Goal: Check status: Check status

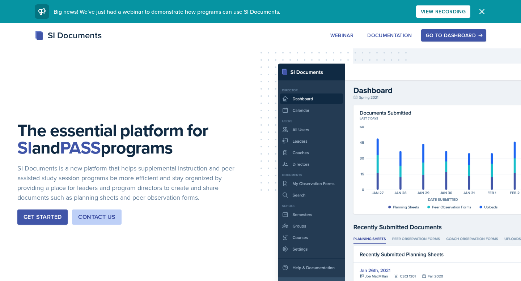
click at [450, 31] on button "Go to Dashboard" at bounding box center [453, 35] width 65 height 12
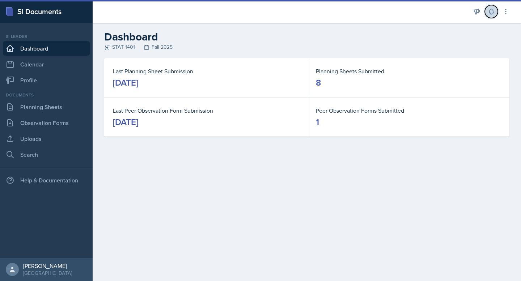
click at [491, 9] on icon at bounding box center [491, 11] width 5 height 5
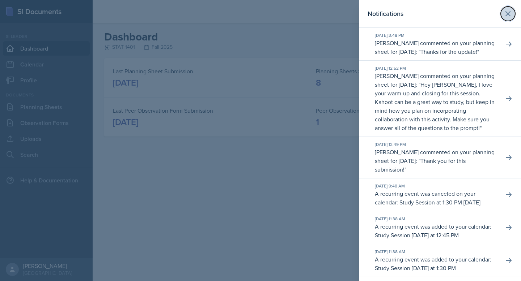
click at [505, 10] on icon at bounding box center [508, 13] width 9 height 9
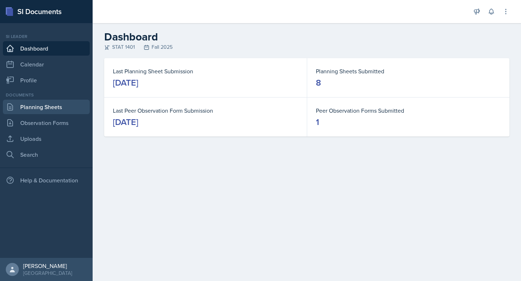
click at [28, 106] on link "Planning Sheets" at bounding box center [46, 107] width 87 height 14
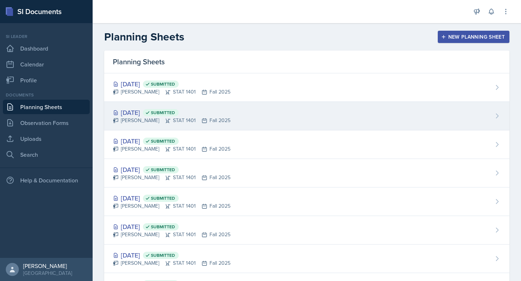
click at [138, 109] on div "Sep 15th, 2025 Submitted" at bounding box center [172, 113] width 118 height 10
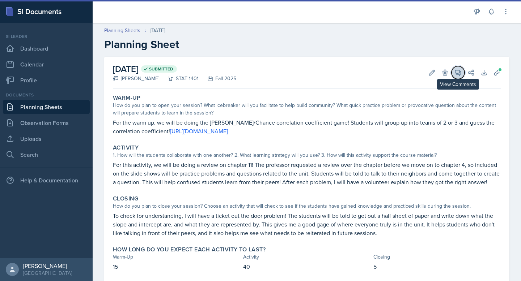
click at [453, 73] on button "View Comments" at bounding box center [457, 72] width 13 height 13
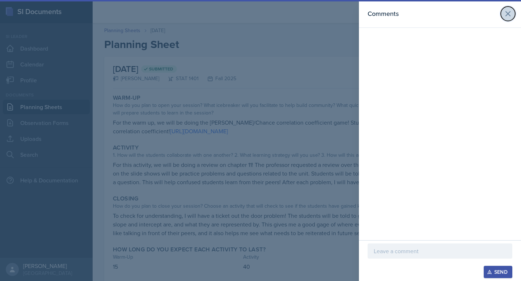
click at [510, 17] on icon at bounding box center [508, 13] width 9 height 9
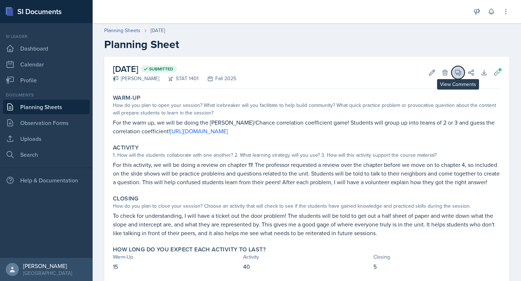
click at [456, 68] on button "View Comments" at bounding box center [457, 72] width 13 height 13
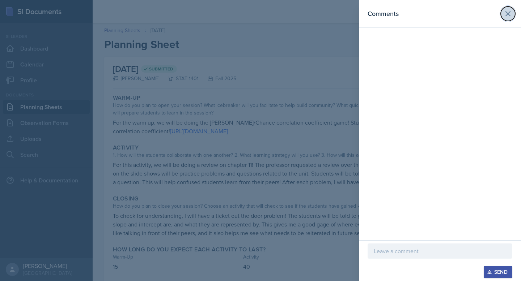
click at [506, 16] on icon at bounding box center [508, 13] width 9 height 9
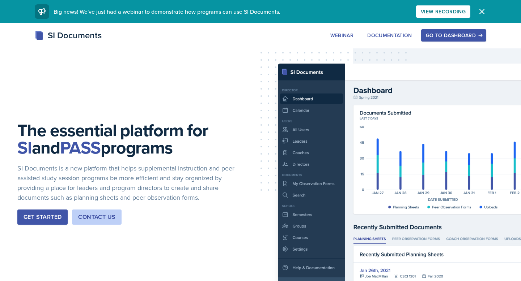
click at [429, 31] on button "Go to Dashboard" at bounding box center [453, 35] width 65 height 12
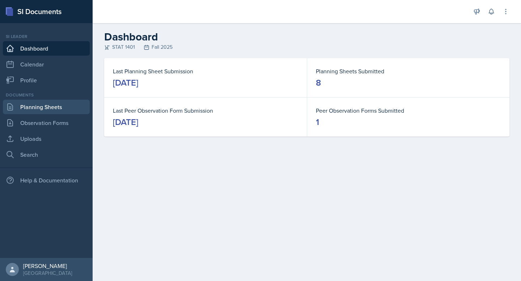
click at [73, 107] on link "Planning Sheets" at bounding box center [46, 107] width 87 height 14
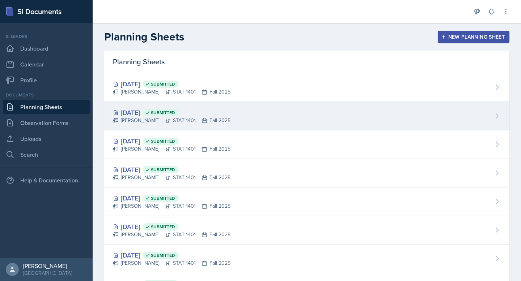
click at [237, 110] on div "[DATE] Submitted [PERSON_NAME] STAT 1401 Fall 2025" at bounding box center [306, 116] width 405 height 29
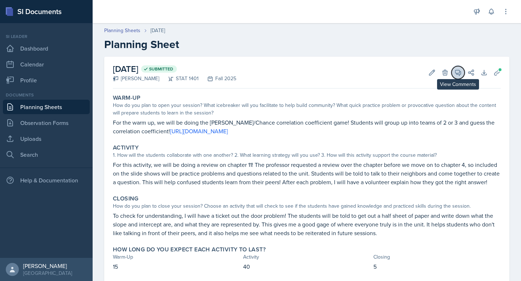
click at [457, 74] on icon at bounding box center [457, 72] width 5 height 5
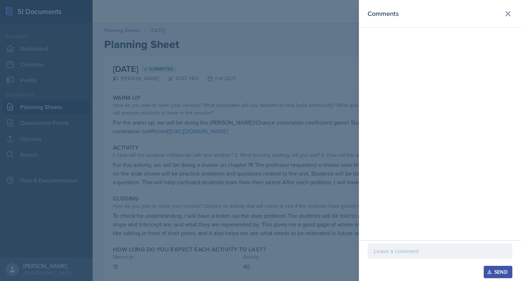
click at [345, 70] on div at bounding box center [260, 140] width 521 height 281
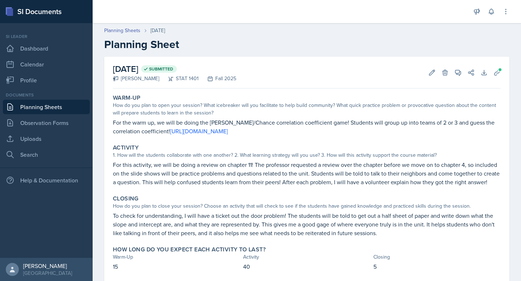
click at [75, 111] on link "Planning Sheets" at bounding box center [46, 107] width 87 height 14
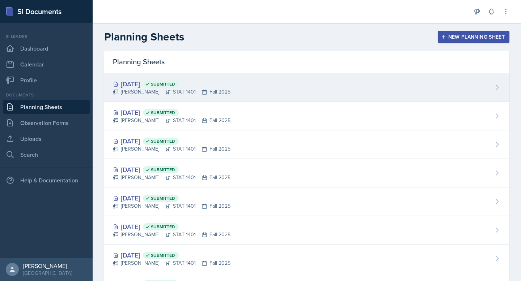
click at [228, 95] on div "[PERSON_NAME] STAT 1401 Fall 2025" at bounding box center [172, 92] width 118 height 8
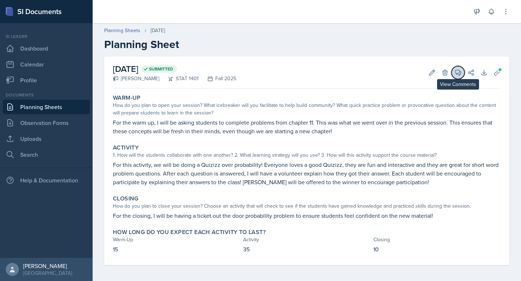
click at [463, 72] on button "View Comments" at bounding box center [457, 72] width 13 height 13
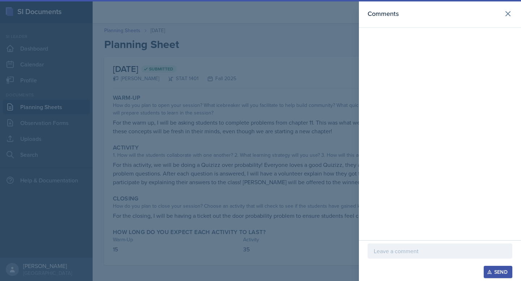
click at [238, 66] on div at bounding box center [260, 140] width 521 height 281
